Goal: Complete application form

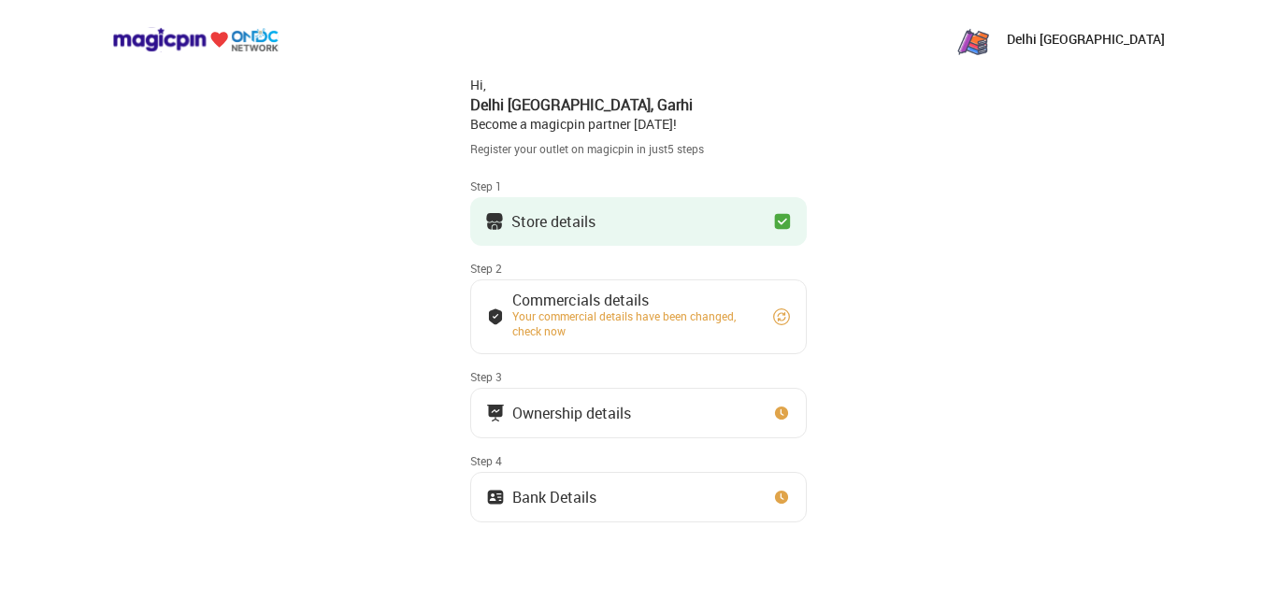
click at [660, 218] on button "Store details" at bounding box center [638, 221] width 336 height 49
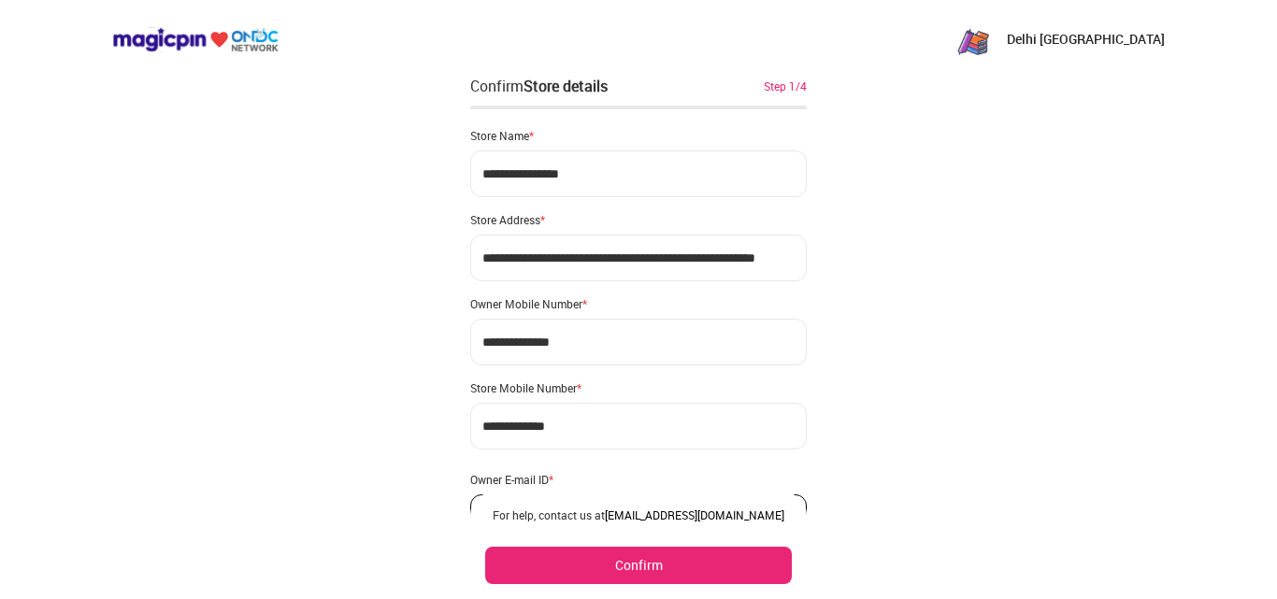
click at [559, 563] on button "Confirm" at bounding box center [638, 565] width 307 height 37
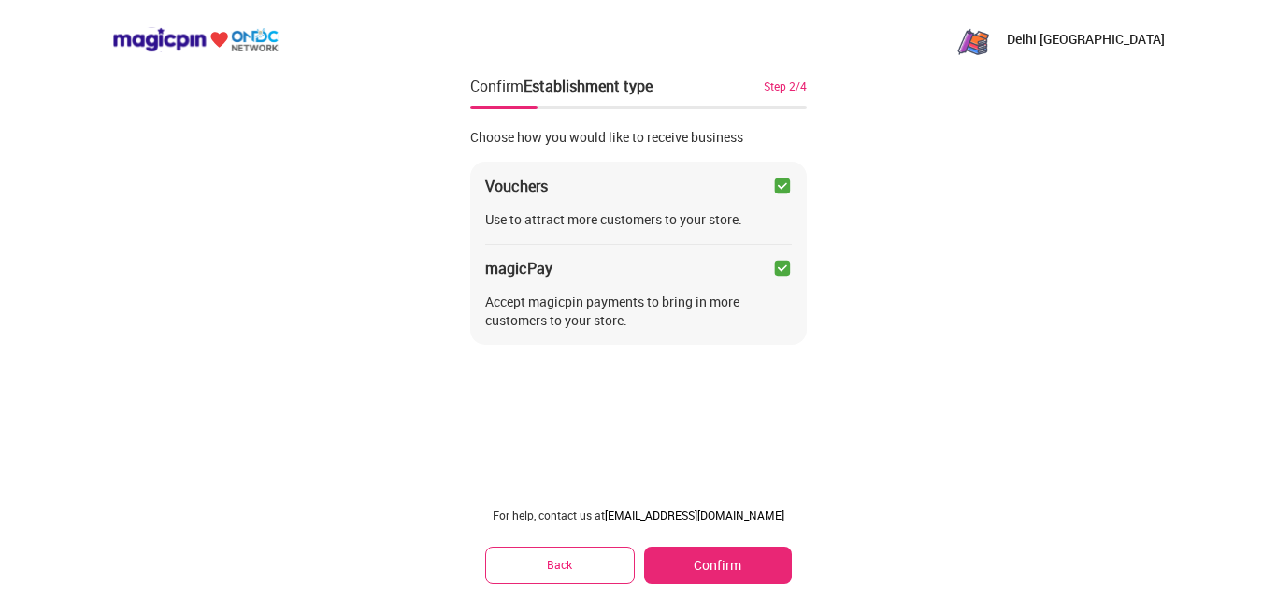
click at [693, 567] on button "Confirm" at bounding box center [718, 565] width 148 height 37
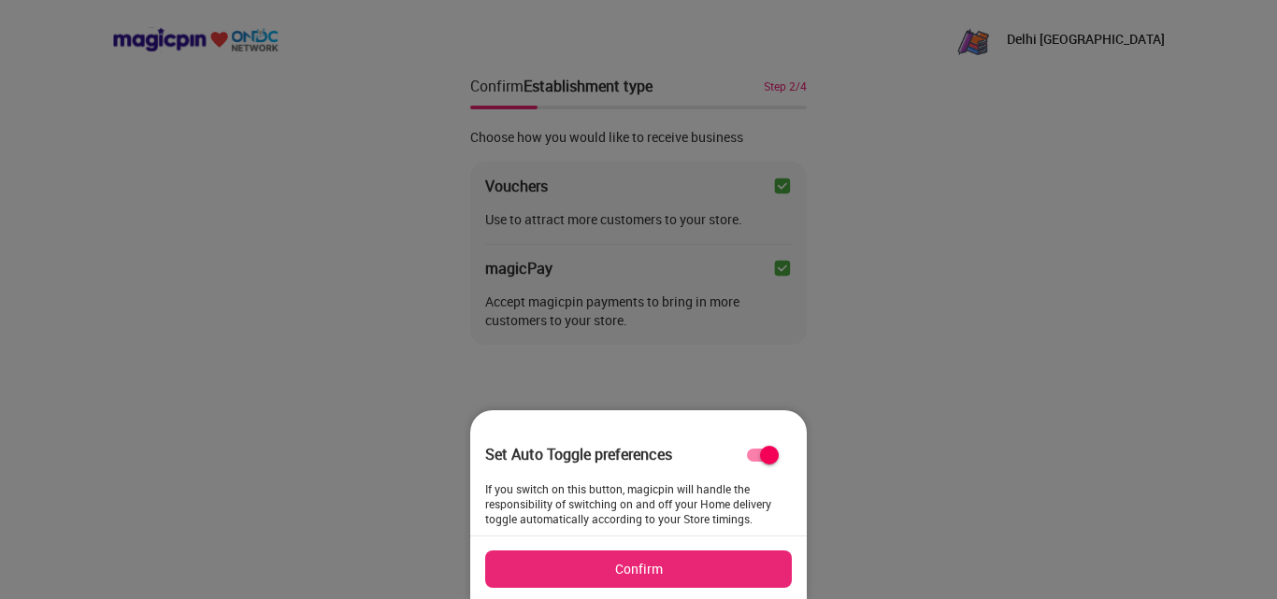
click at [693, 567] on button "Confirm" at bounding box center [638, 568] width 307 height 37
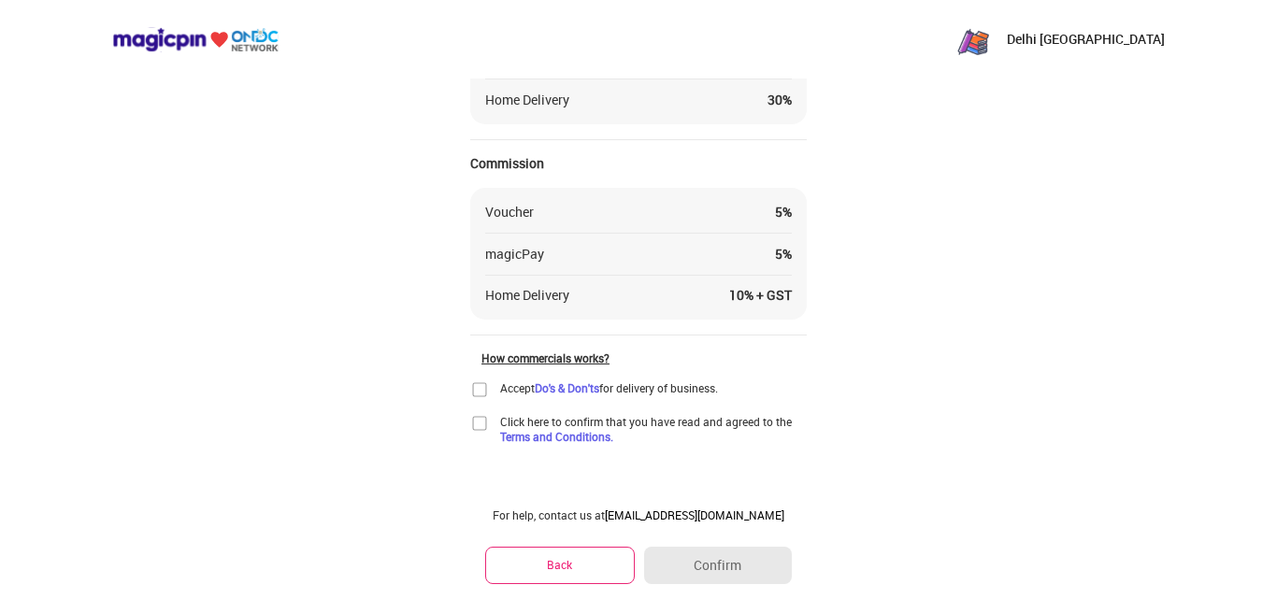
scroll to position [216, 0]
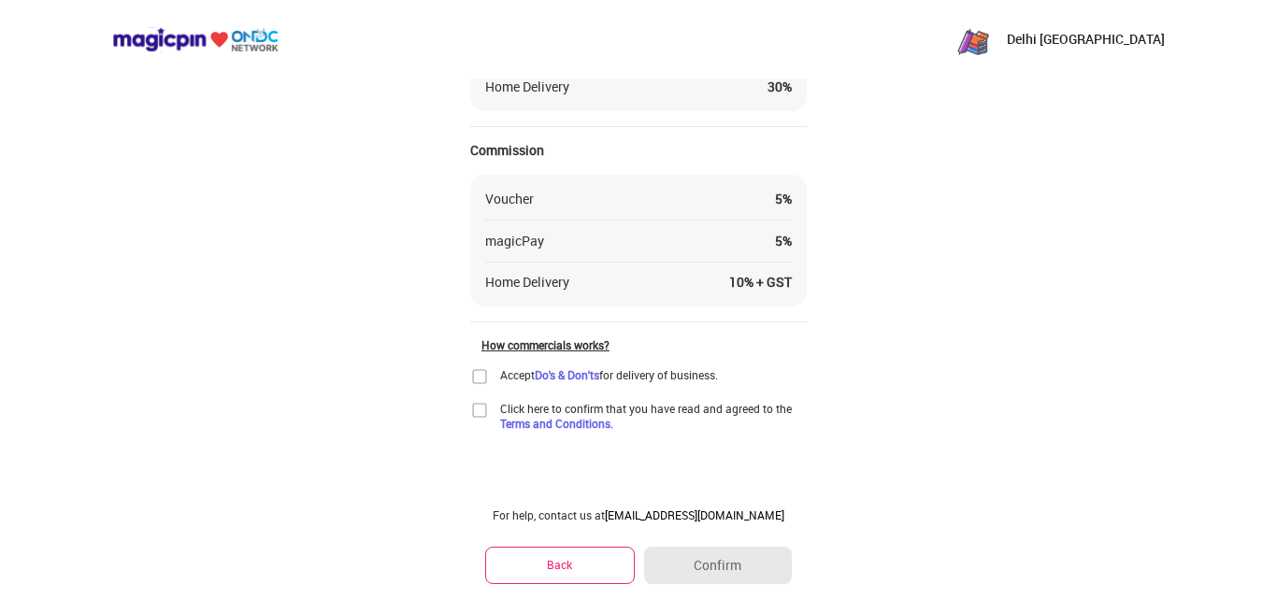
click at [478, 376] on img at bounding box center [479, 376] width 19 height 19
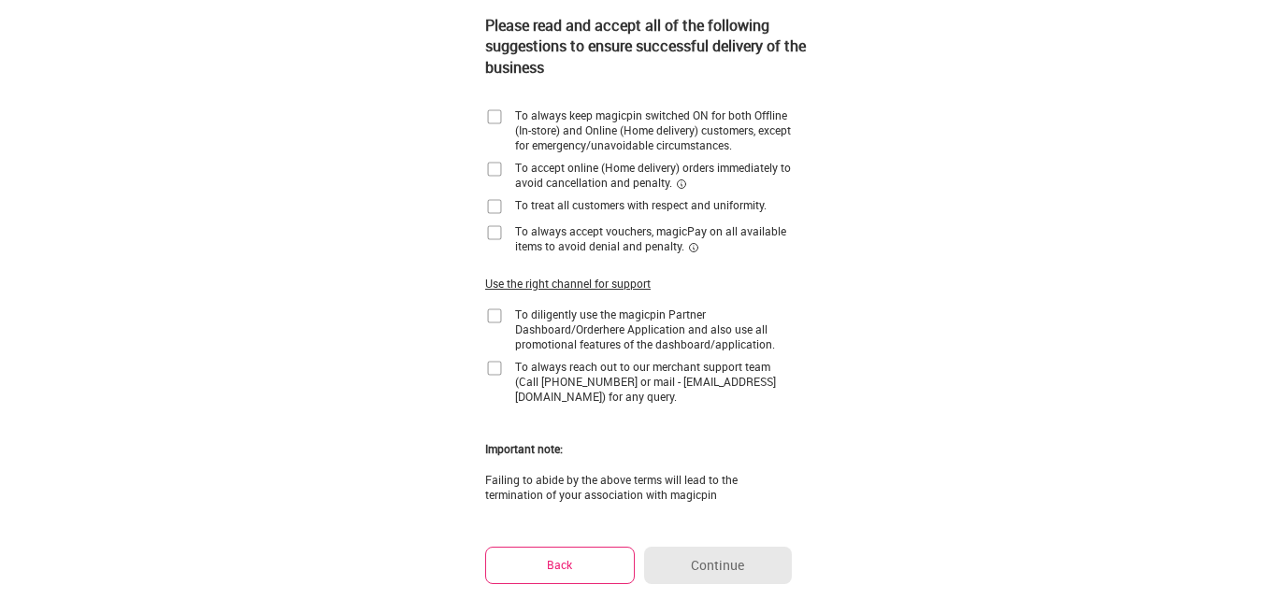
scroll to position [0, 0]
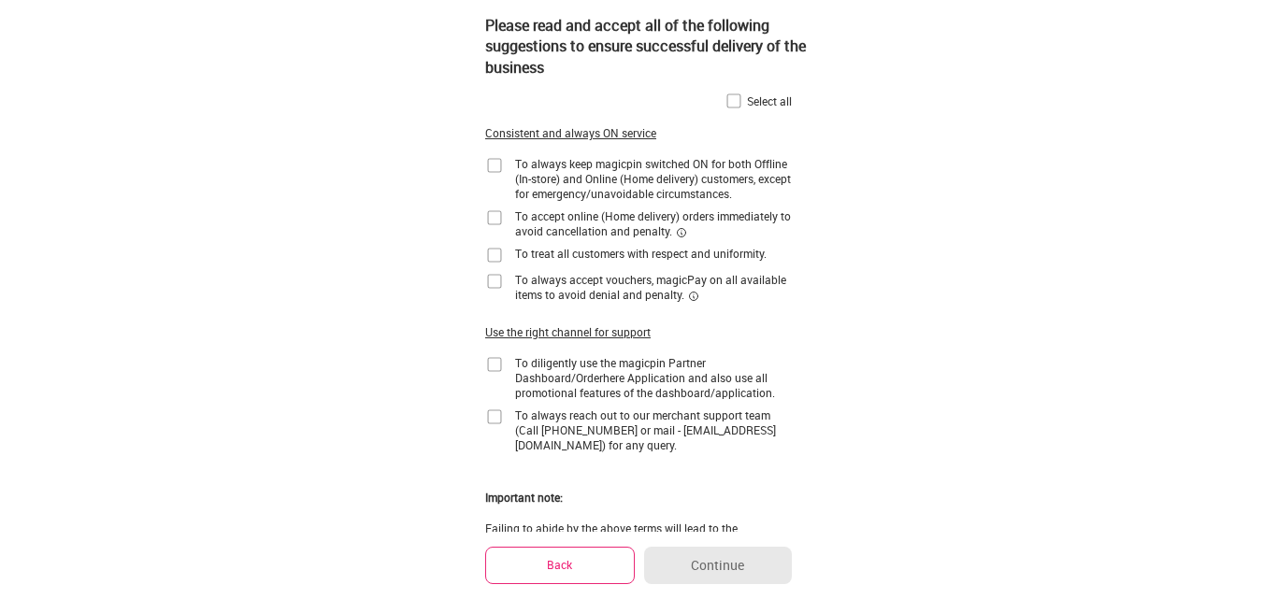
click at [733, 99] on img at bounding box center [733, 101] width 19 height 19
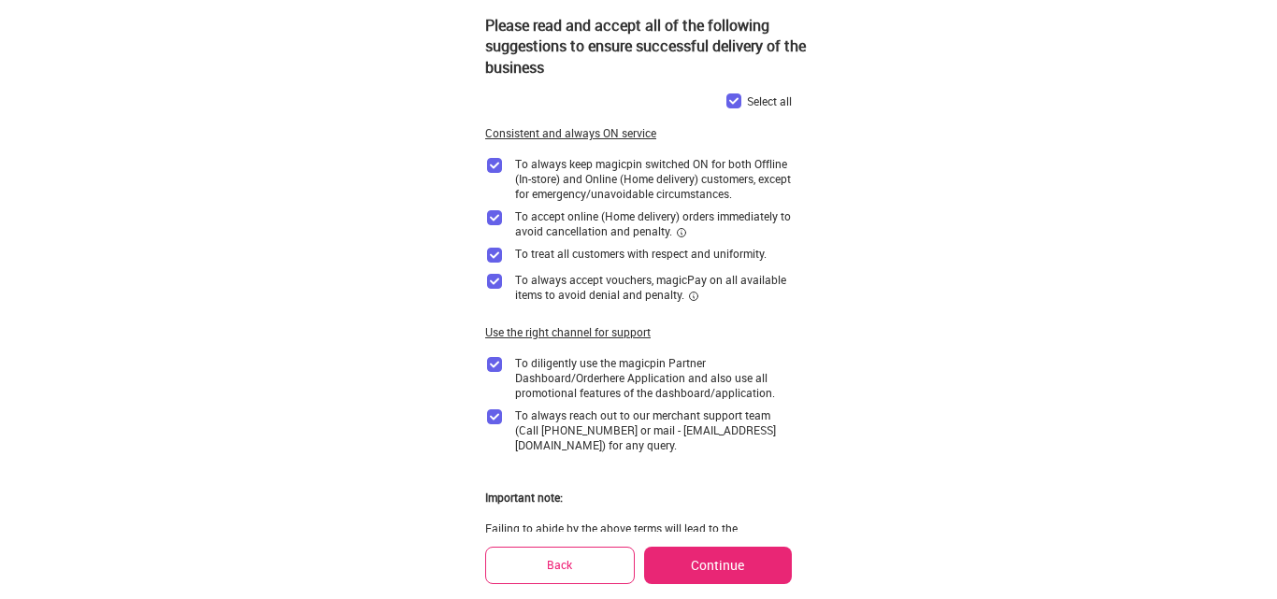
click at [699, 555] on button "Continue" at bounding box center [718, 565] width 148 height 37
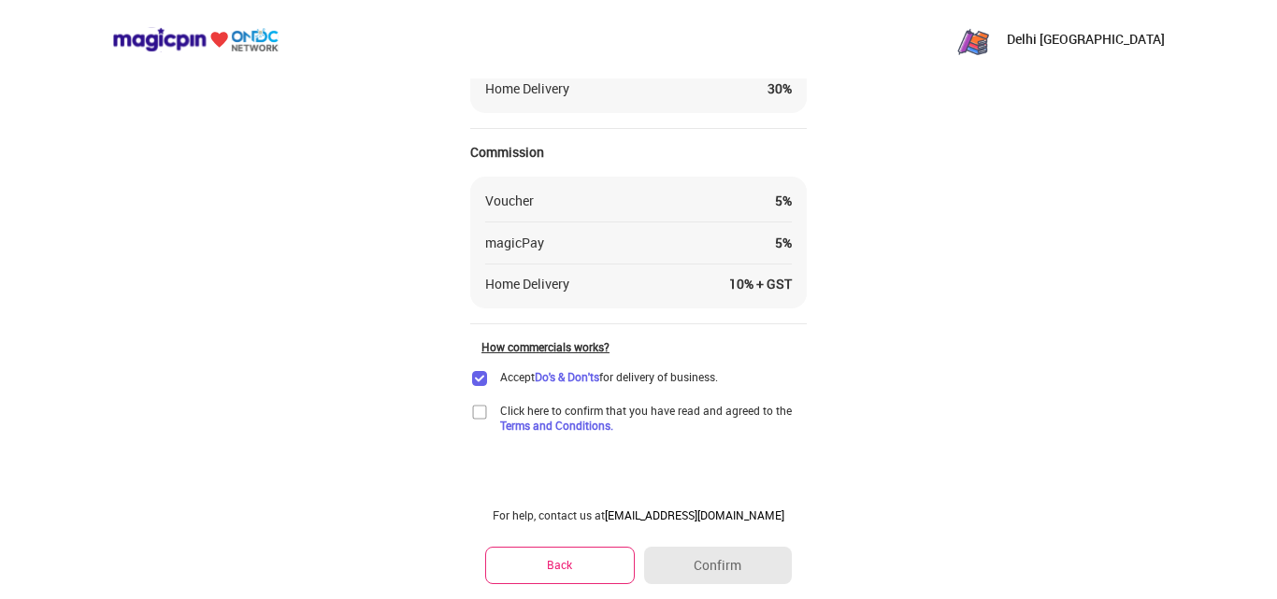
scroll to position [216, 0]
click at [474, 410] on img at bounding box center [479, 410] width 19 height 19
click at [748, 558] on button "Confirm" at bounding box center [718, 565] width 148 height 37
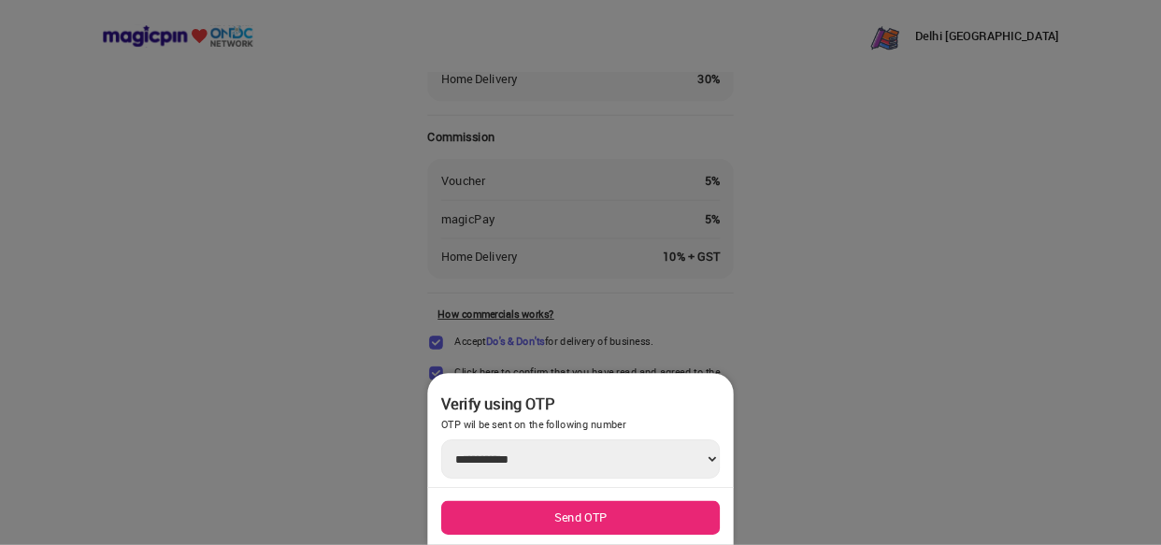
scroll to position [215, 0]
